Goal: Check status: Check status

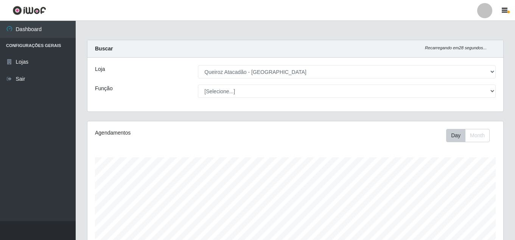
select select "462"
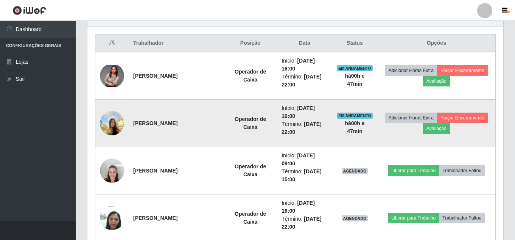
scroll to position [157, 416]
click at [118, 123] on img at bounding box center [112, 123] width 24 height 32
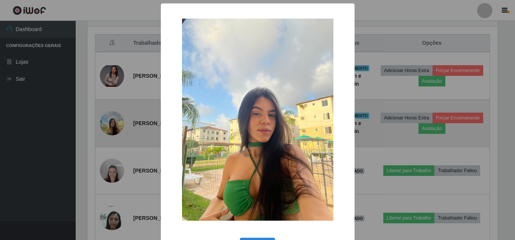
scroll to position [157, 412]
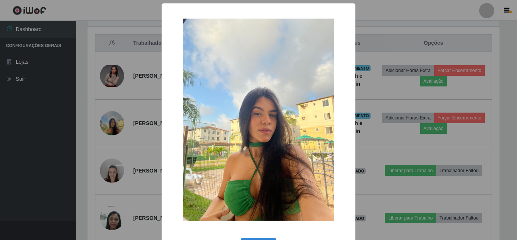
click at [117, 123] on div "× OK Cancel" at bounding box center [258, 120] width 517 height 240
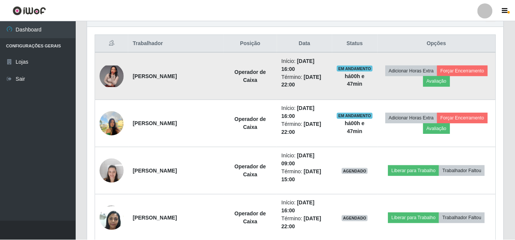
scroll to position [157, 416]
click at [107, 76] on img at bounding box center [112, 76] width 24 height 22
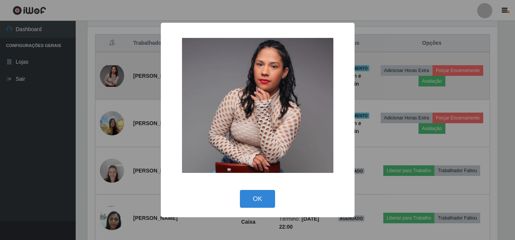
scroll to position [157, 412]
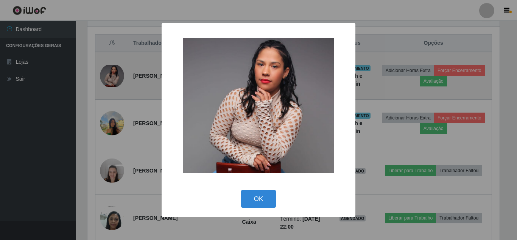
click at [107, 76] on div "× OK Cancel" at bounding box center [258, 120] width 517 height 240
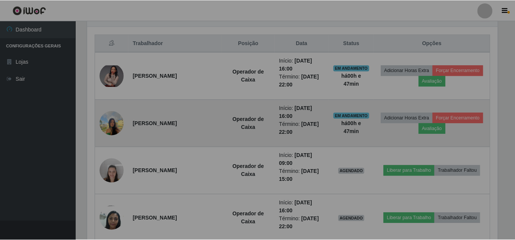
scroll to position [157, 416]
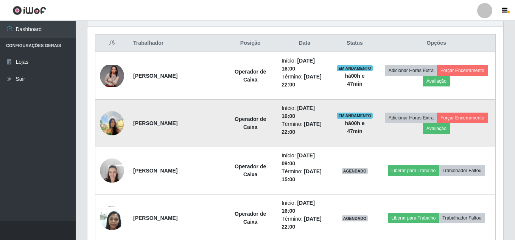
click at [107, 126] on img at bounding box center [112, 123] width 24 height 32
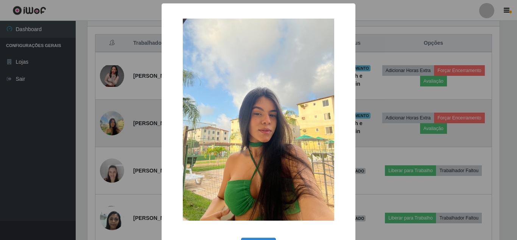
click at [107, 126] on div "× OK Cancel" at bounding box center [258, 120] width 517 height 240
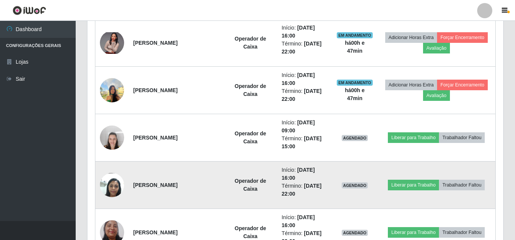
scroll to position [355, 0]
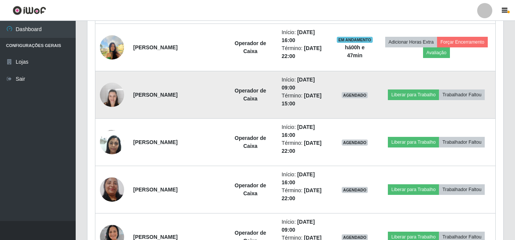
click at [113, 106] on img at bounding box center [112, 94] width 24 height 32
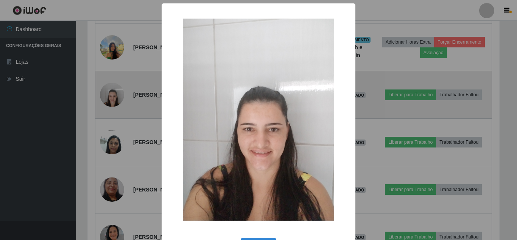
click at [113, 106] on div "× OK Cancel" at bounding box center [258, 120] width 517 height 240
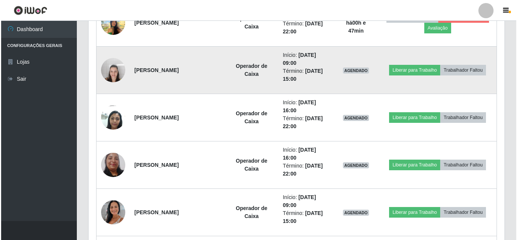
scroll to position [393, 0]
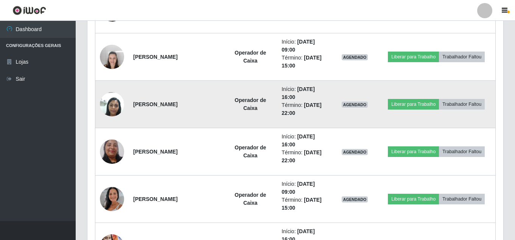
click at [110, 95] on img at bounding box center [112, 104] width 24 height 32
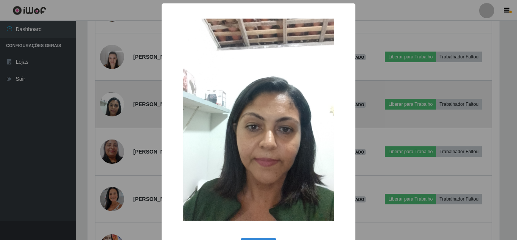
click at [110, 95] on div "× OK Cancel" at bounding box center [258, 120] width 517 height 240
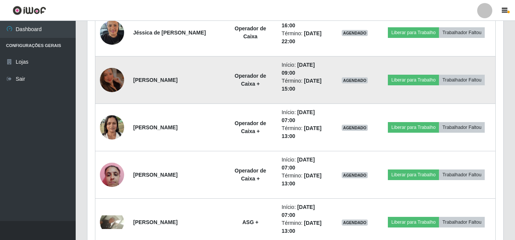
scroll to position [696, 0]
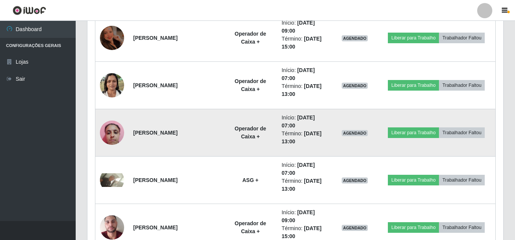
click at [115, 131] on img at bounding box center [112, 132] width 24 height 32
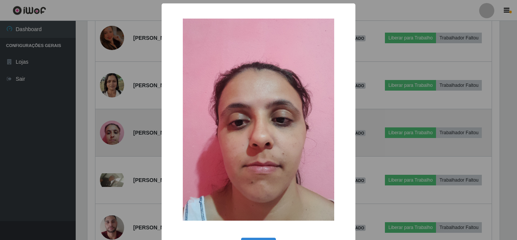
click at [115, 131] on div "× OK Cancel" at bounding box center [258, 120] width 517 height 240
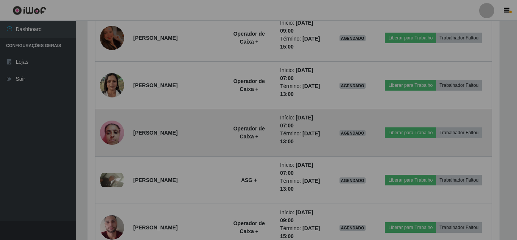
scroll to position [0, 0]
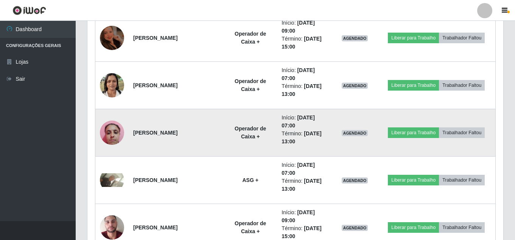
click at [114, 131] on img at bounding box center [112, 132] width 24 height 32
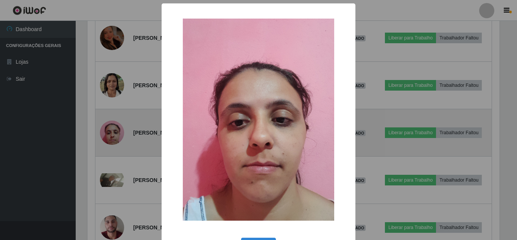
click at [114, 131] on div "× OK Cancel" at bounding box center [258, 120] width 517 height 240
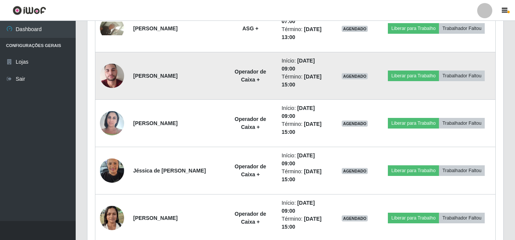
click at [109, 86] on img at bounding box center [112, 75] width 24 height 43
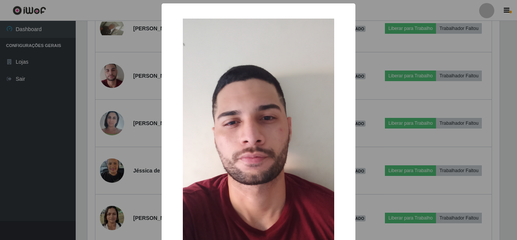
click at [86, 93] on div "× OK Cancel" at bounding box center [258, 120] width 517 height 240
